Goal: Task Accomplishment & Management: Complete application form

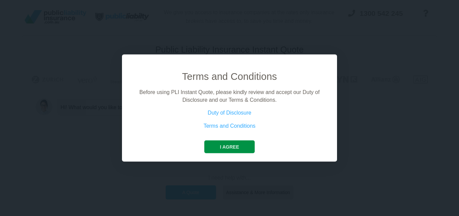
click at [230, 147] on button "I agree" at bounding box center [229, 146] width 50 height 13
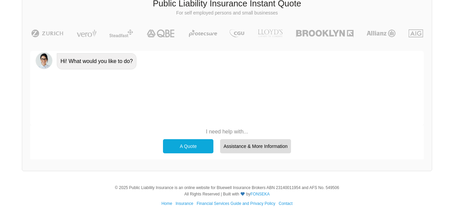
scroll to position [46, 0]
click at [184, 145] on div "A Quote" at bounding box center [188, 146] width 50 height 14
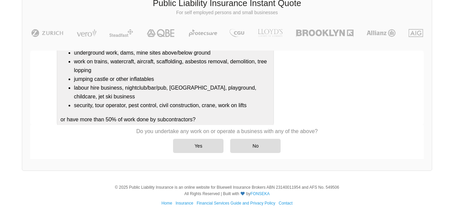
scroll to position [129, 0]
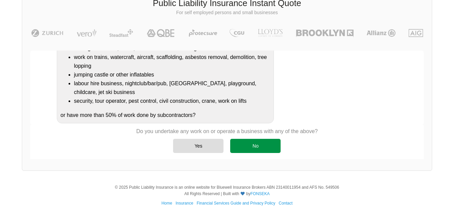
click at [244, 144] on div "No" at bounding box center [255, 146] width 50 height 14
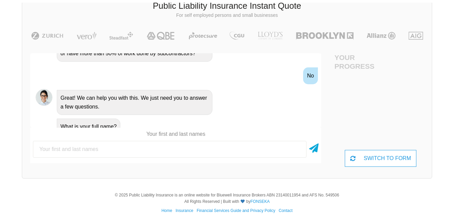
scroll to position [46, 0]
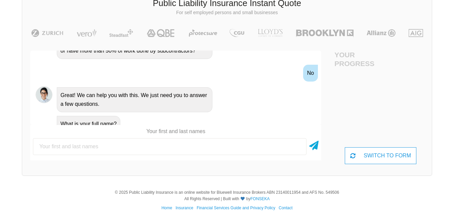
click at [137, 150] on input "text" at bounding box center [170, 146] width 274 height 17
click at [315, 146] on icon at bounding box center [313, 144] width 9 height 12
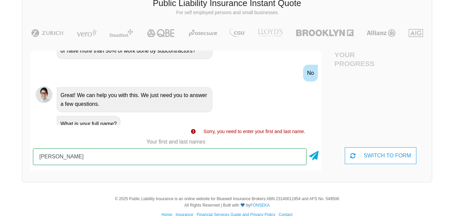
click at [151, 156] on input "[PERSON_NAME]" at bounding box center [170, 156] width 274 height 17
type input "[PERSON_NAME]"
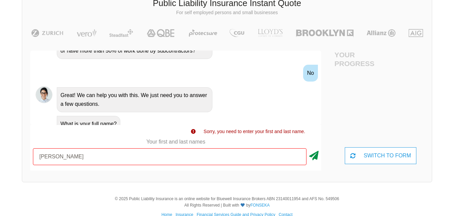
click at [314, 153] on icon at bounding box center [313, 154] width 9 height 12
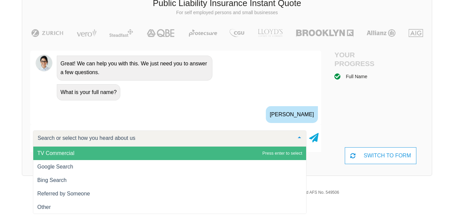
scroll to position [321, 0]
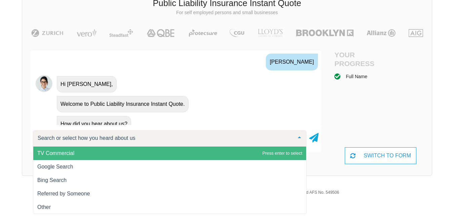
click at [146, 139] on input "text" at bounding box center [164, 137] width 257 height 7
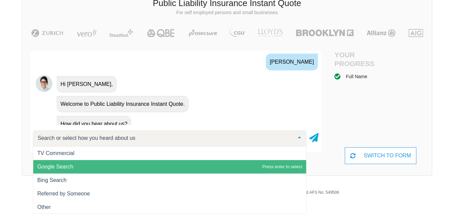
click at [83, 169] on span "Google Search" at bounding box center [169, 166] width 273 height 13
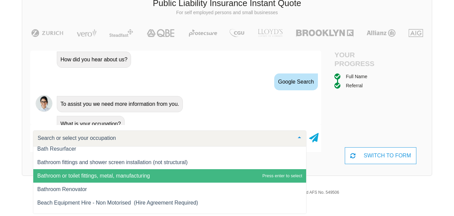
scroll to position [773, 0]
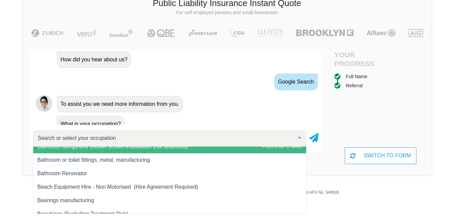
click at [131, 138] on input "text" at bounding box center [164, 137] width 257 height 7
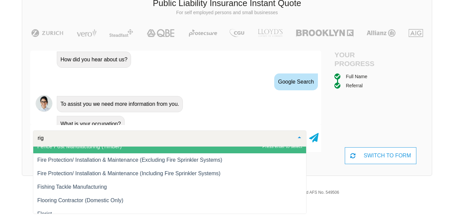
scroll to position [0, 0]
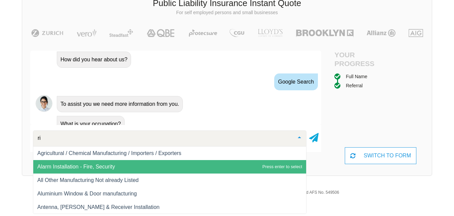
type input "r"
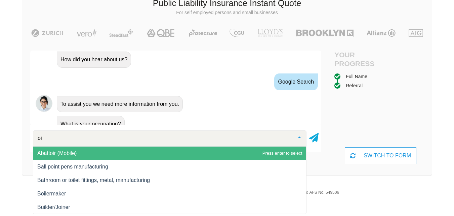
type input "o"
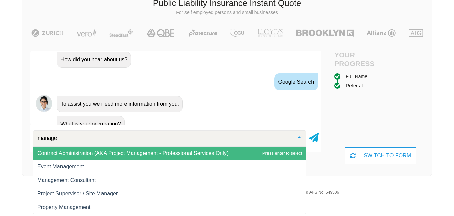
type input "manager"
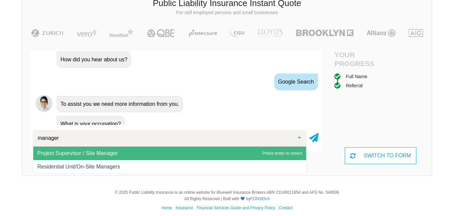
click at [130, 151] on span "Project Supervisor / Site Manager" at bounding box center [169, 152] width 273 height 13
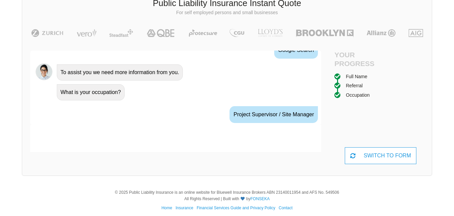
scroll to position [430, 0]
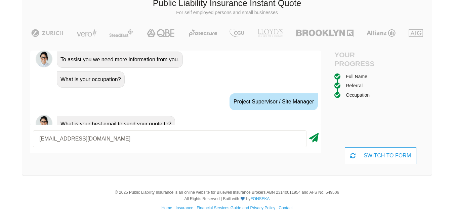
type input "[EMAIL_ADDRESS][DOMAIN_NAME]"
click at [316, 138] on icon at bounding box center [313, 136] width 9 height 12
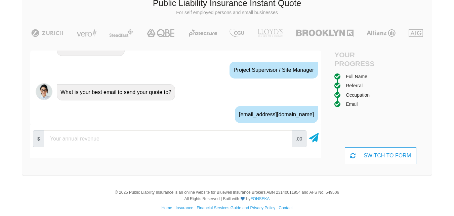
scroll to position [474, 0]
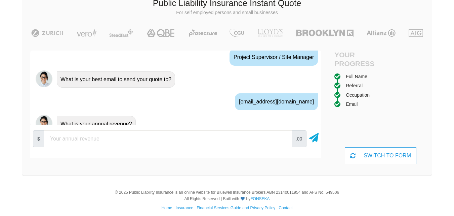
click at [197, 143] on input "number" at bounding box center [168, 138] width 248 height 17
type input "0"
click at [315, 138] on icon at bounding box center [313, 136] width 9 height 12
